Goal: Task Accomplishment & Management: Use online tool/utility

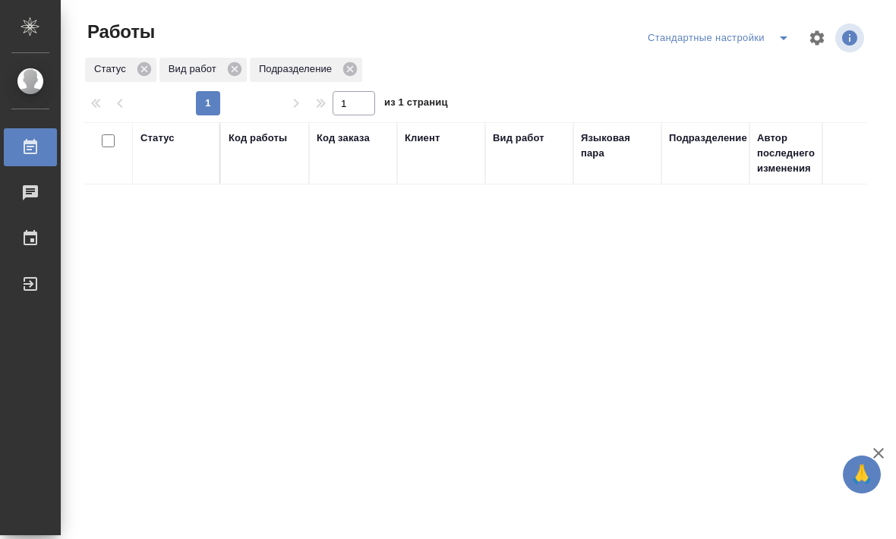
click at [763, 34] on div "Стандартные настройки" at bounding box center [721, 38] width 155 height 24
click at [779, 35] on icon "split button" at bounding box center [784, 38] width 18 height 18
click at [711, 74] on li "мои заказы" at bounding box center [719, 68] width 159 height 24
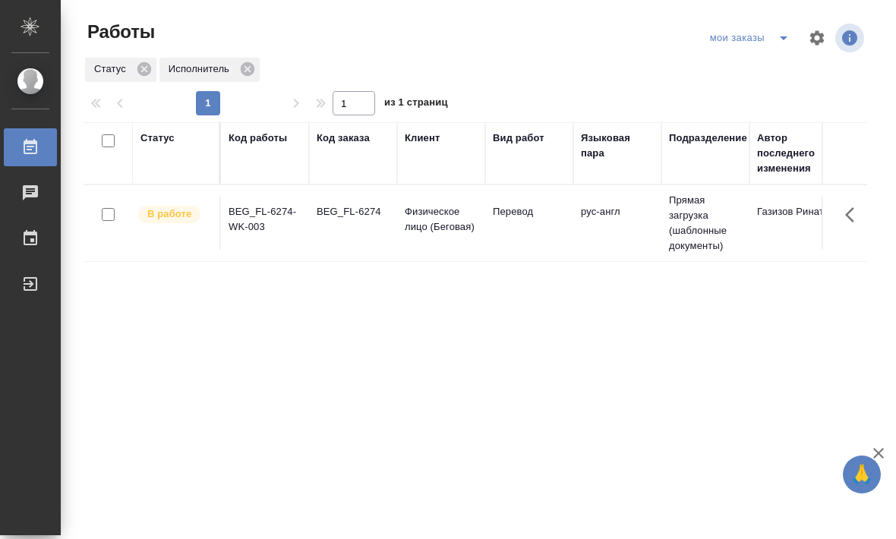
click at [350, 248] on td "BEG_FL-6274" at bounding box center [353, 223] width 88 height 53
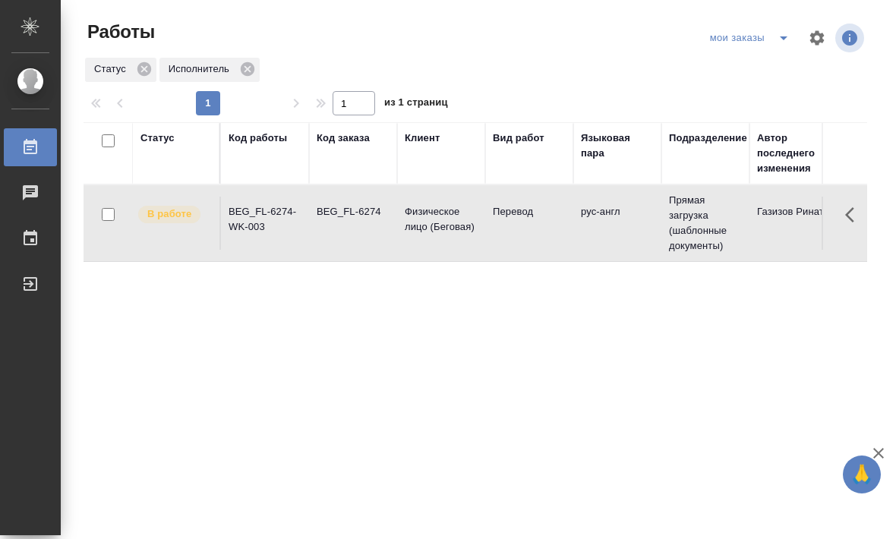
click at [627, 247] on td "рус-англ" at bounding box center [618, 223] width 88 height 53
click at [505, 235] on td "Перевод" at bounding box center [529, 223] width 88 height 53
click at [347, 226] on td "BEG_FL-6274" at bounding box center [353, 223] width 88 height 53
click at [363, 237] on td "BEG_FL-6274" at bounding box center [353, 223] width 88 height 53
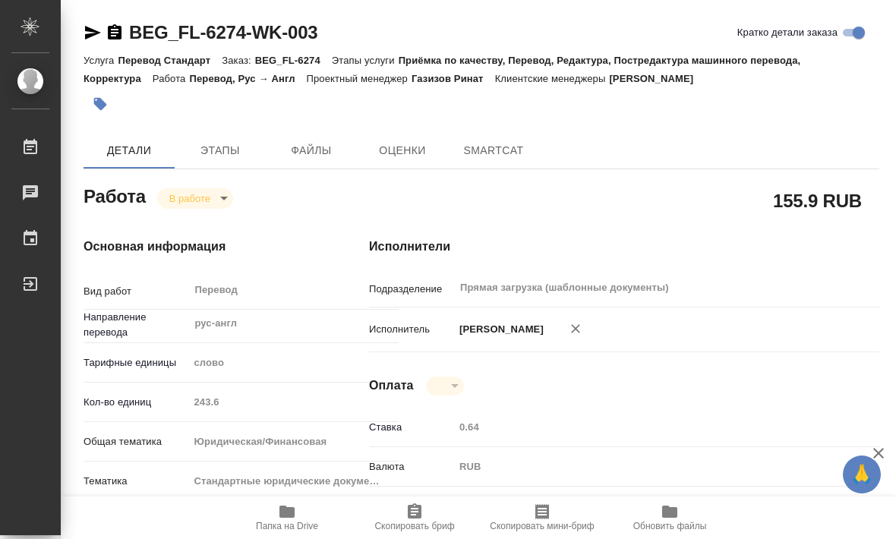
type textarea "x"
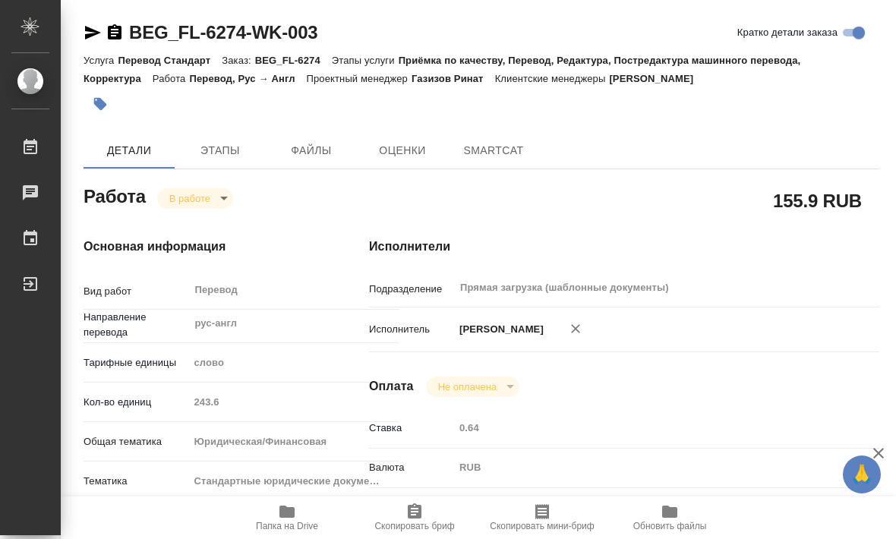
type textarea "x"
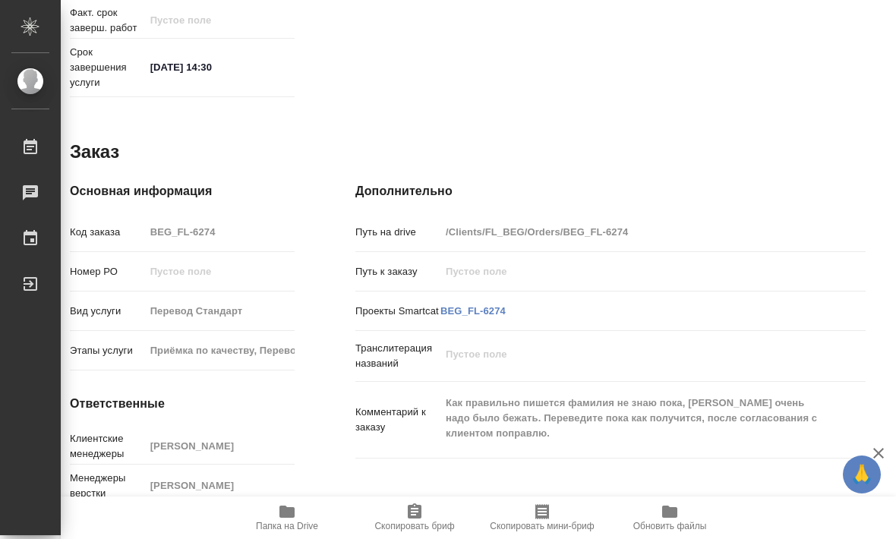
scroll to position [737, 14]
click at [463, 306] on link "BEG_FL-6274" at bounding box center [473, 311] width 65 height 11
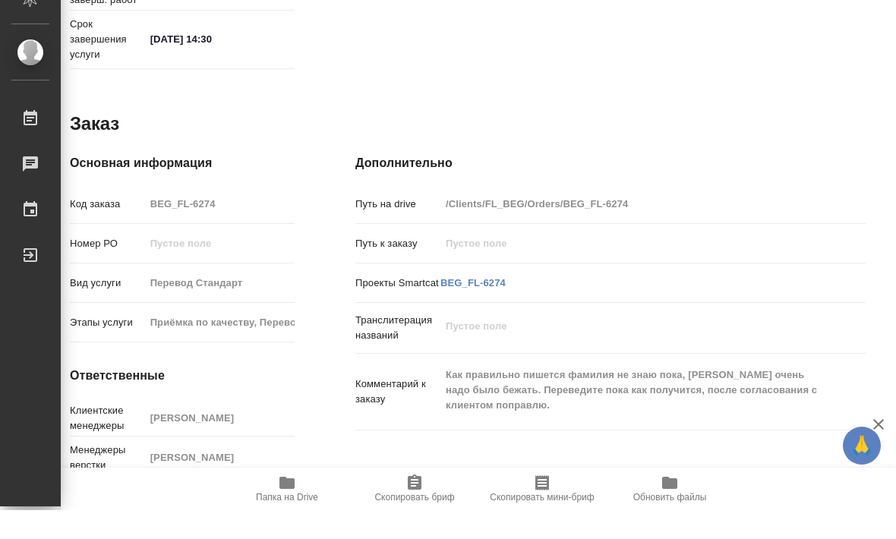
scroll to position [1, 0]
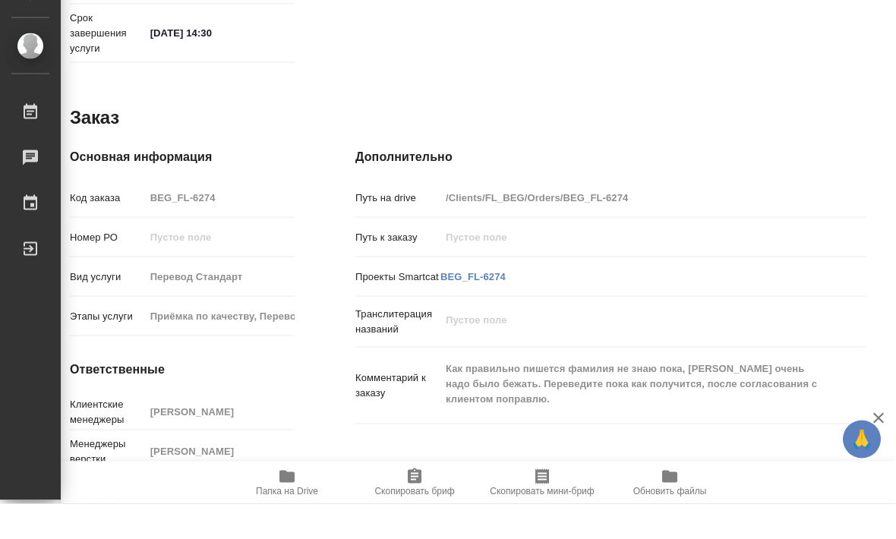
type textarea "x"
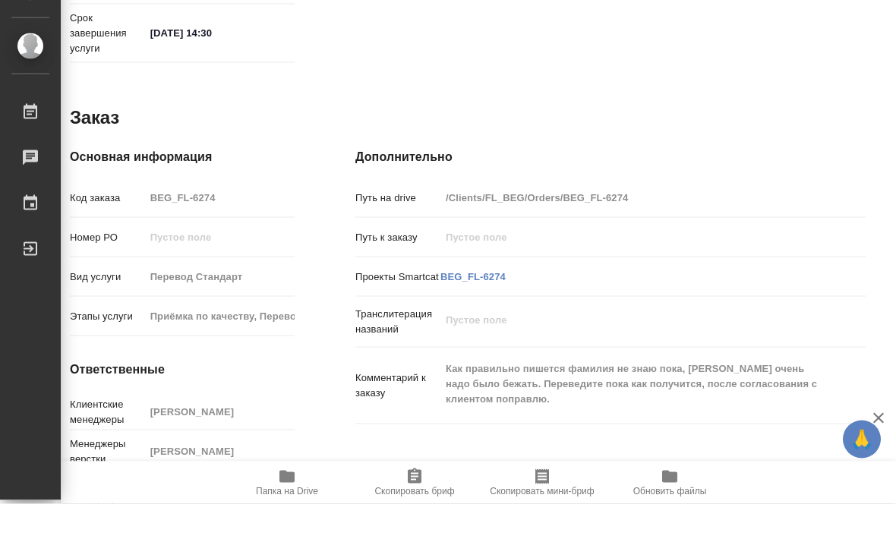
scroll to position [0, 0]
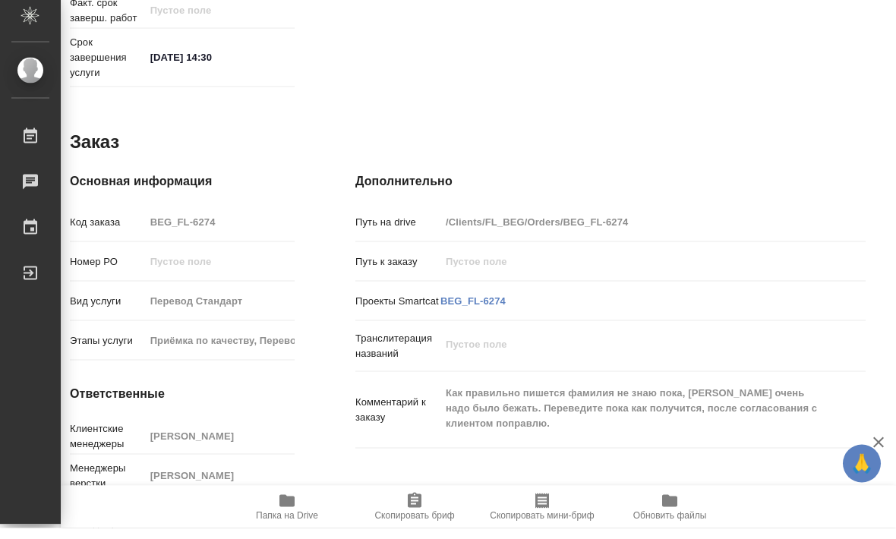
type textarea "x"
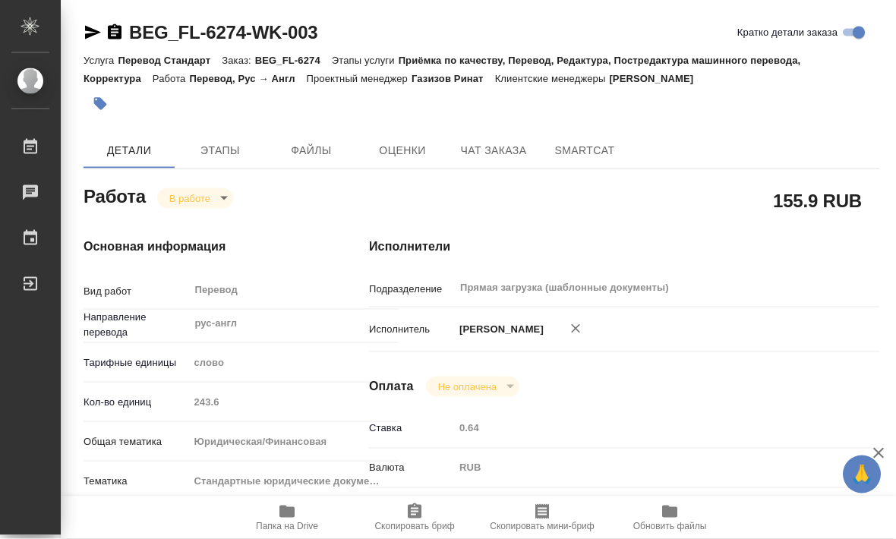
click at [584, 148] on span "SmartCat" at bounding box center [584, 150] width 73 height 19
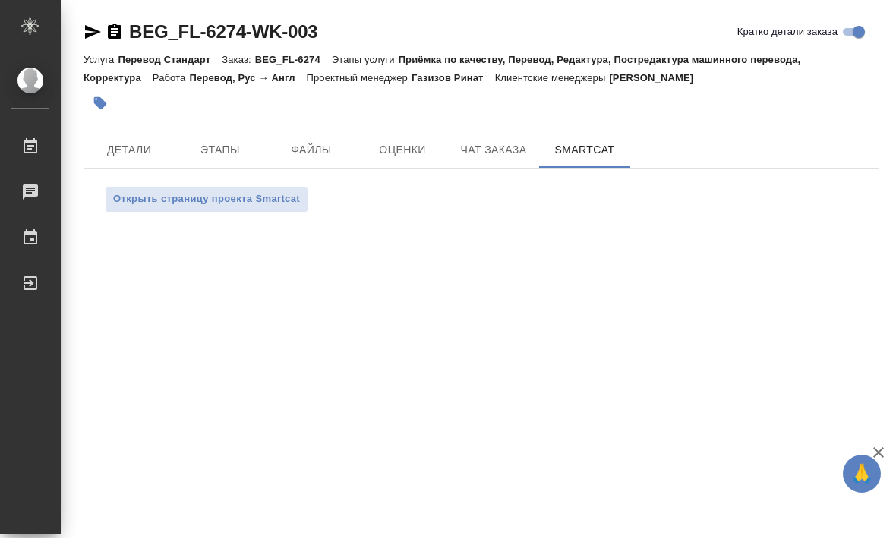
click at [166, 198] on span "Открыть страницу проекта Smartcat" at bounding box center [206, 199] width 187 height 17
